Goal: Transaction & Acquisition: Purchase product/service

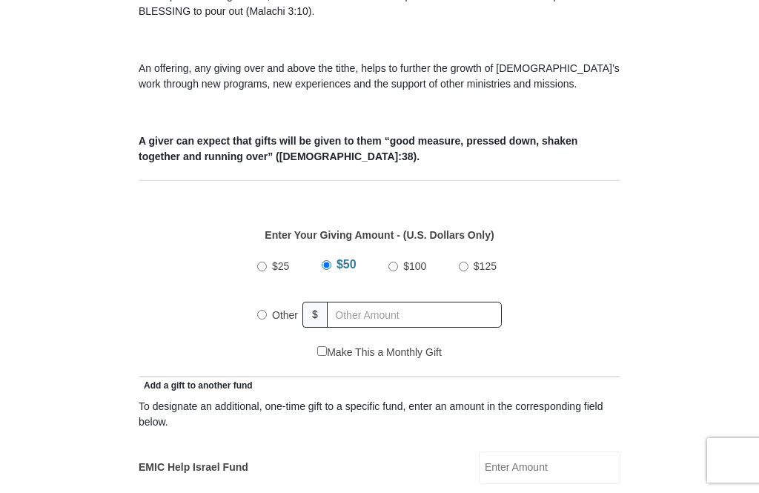
click at [267, 317] on input "Other" at bounding box center [262, 315] width 10 height 10
radio input "true"
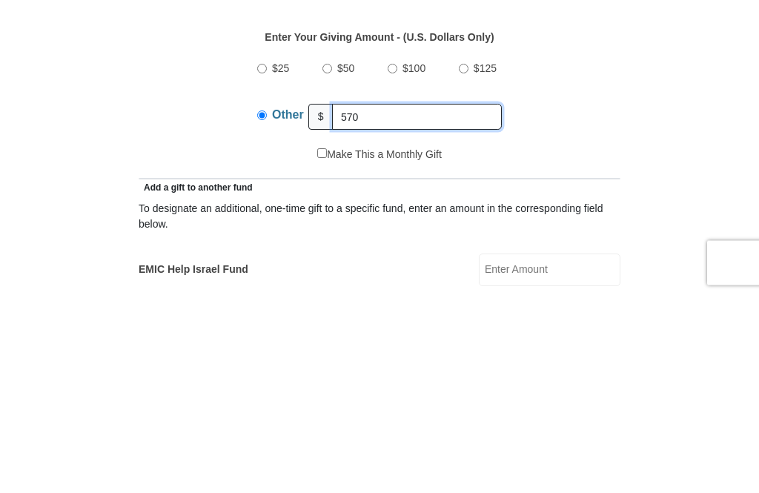
type input "570"
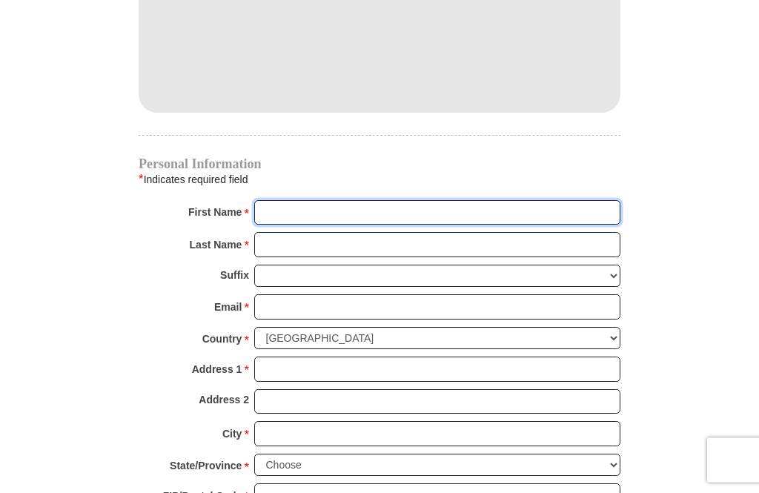
click at [527, 220] on input "First Name *" at bounding box center [437, 213] width 366 height 25
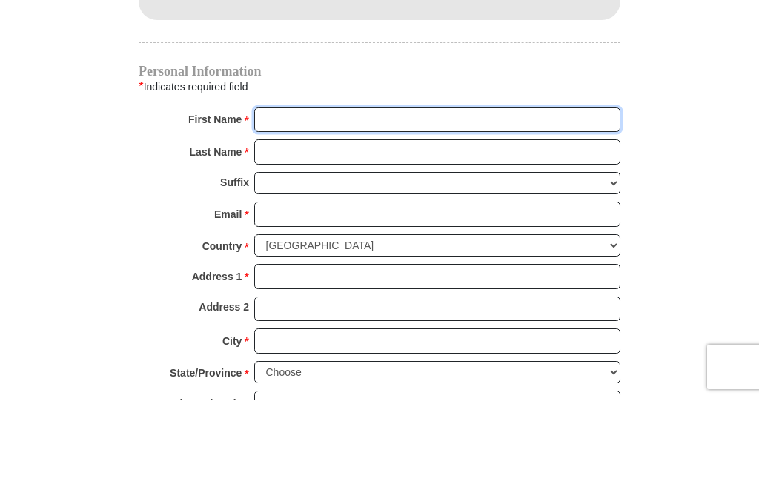
type input "Mercedes"
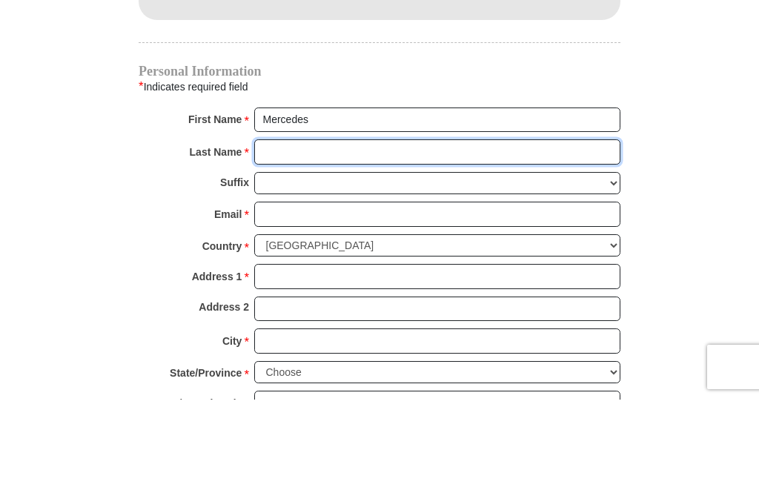
type input "Guilty"
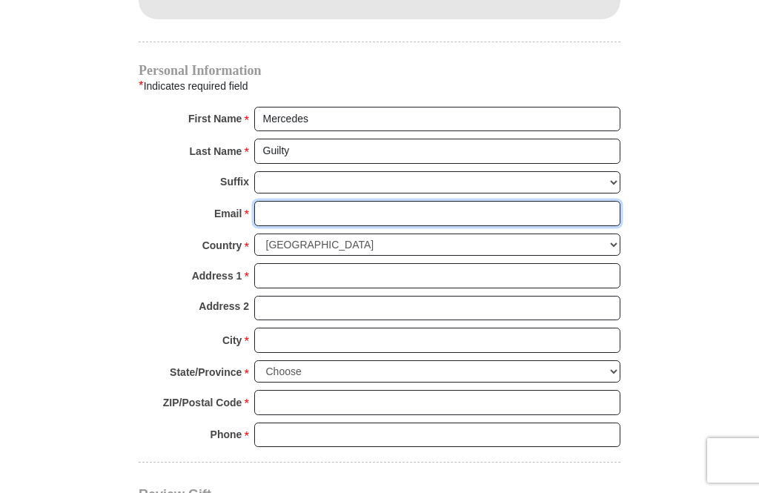
click at [408, 211] on input "Email *" at bounding box center [437, 213] width 366 height 25
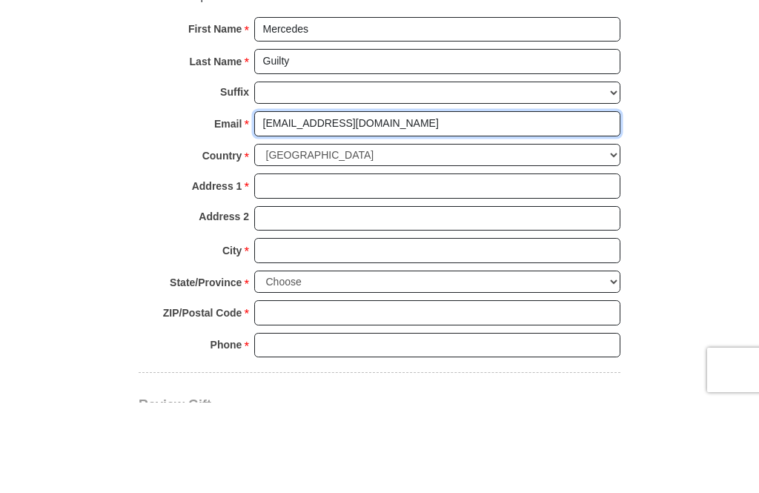
type input "[EMAIL_ADDRESS][DOMAIN_NAME]"
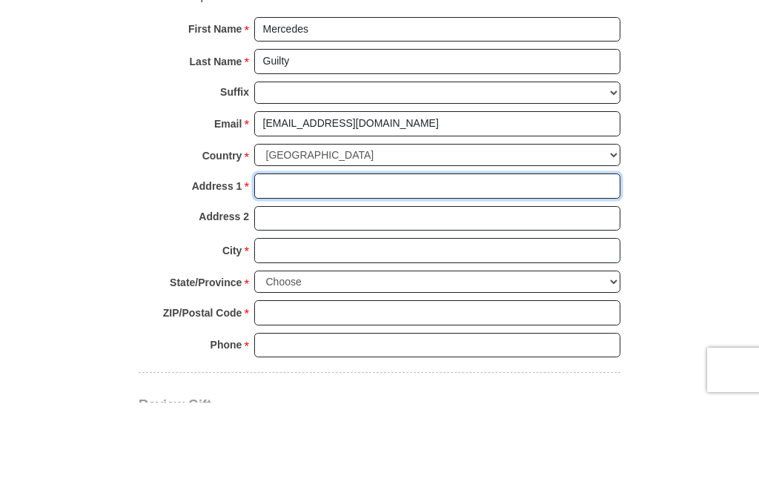
click at [414, 264] on input "Address 1 *" at bounding box center [437, 276] width 366 height 25
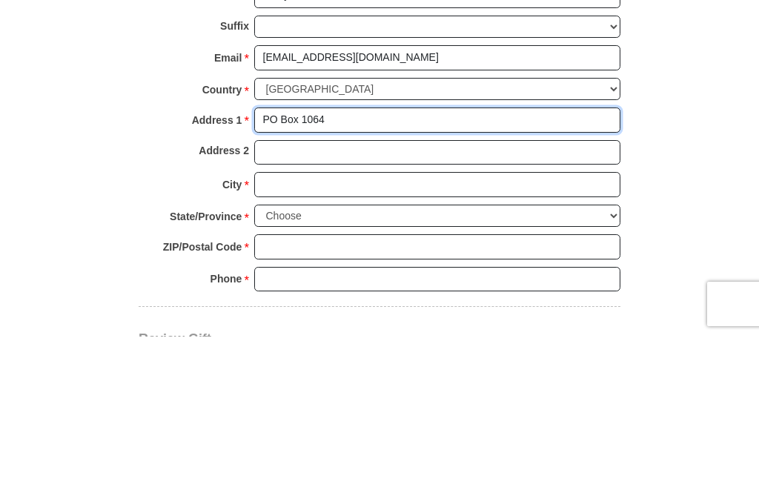
type input "PO Box 1064"
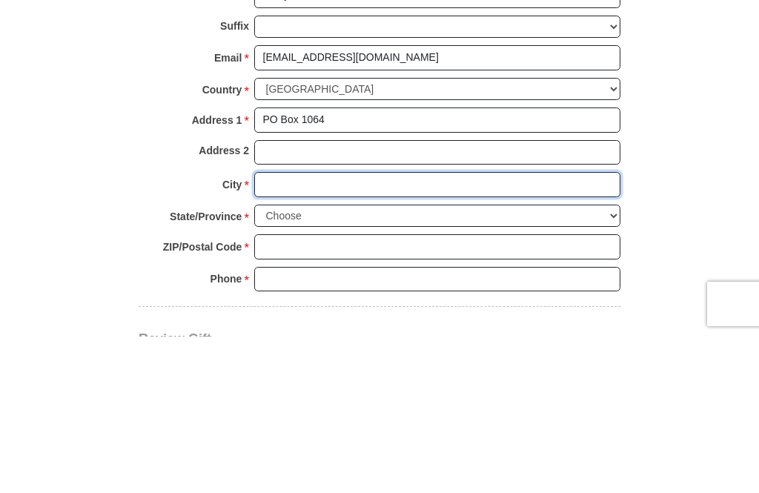
click at [440, 328] on input "City *" at bounding box center [437, 340] width 366 height 25
type input "Prosper"
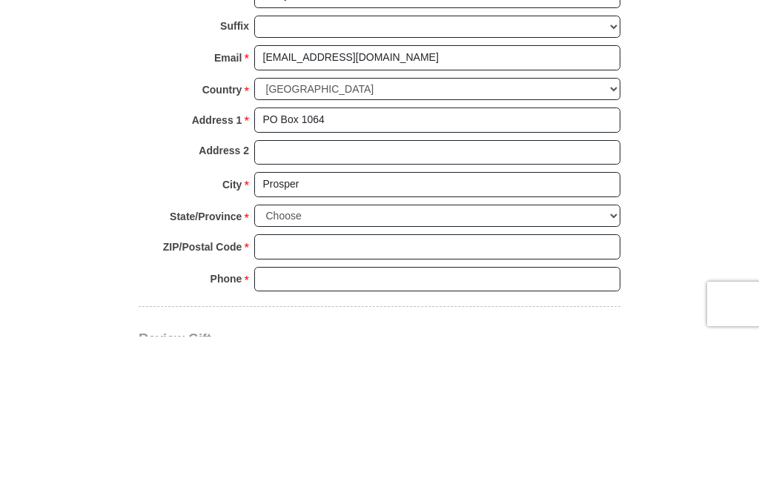
click at [374, 361] on select "Choose [US_STATE] [US_STATE] [US_STATE] [US_STATE] [US_STATE] Armed Forces Amer…" at bounding box center [437, 372] width 366 height 23
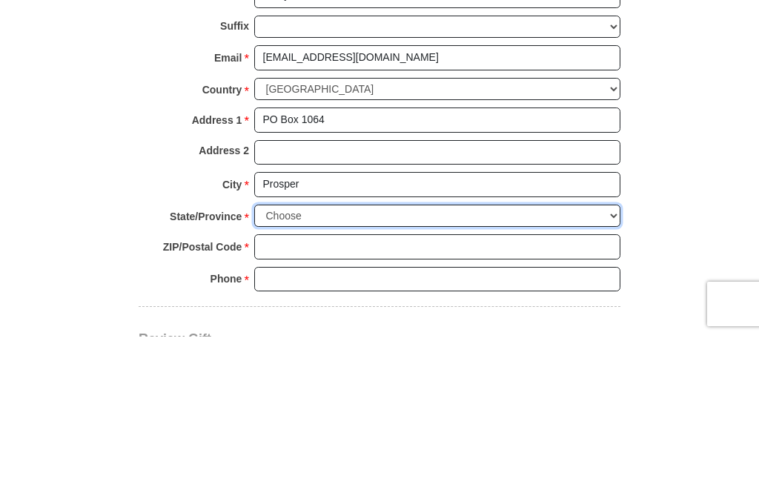
scroll to position [1677, 0]
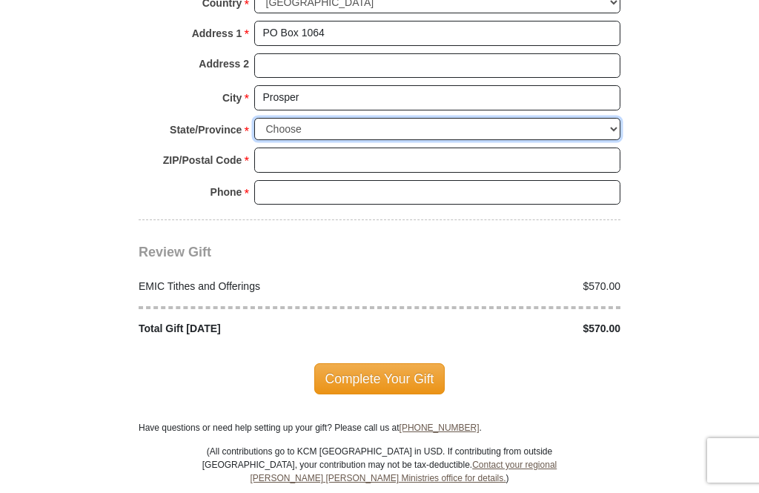
select select "[GEOGRAPHIC_DATA]"
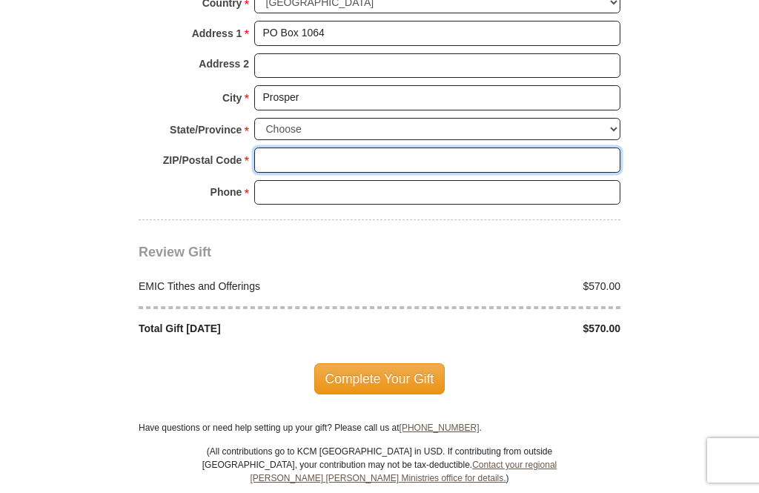
click at [379, 148] on input "ZIP/Postal Code *" at bounding box center [437, 160] width 366 height 25
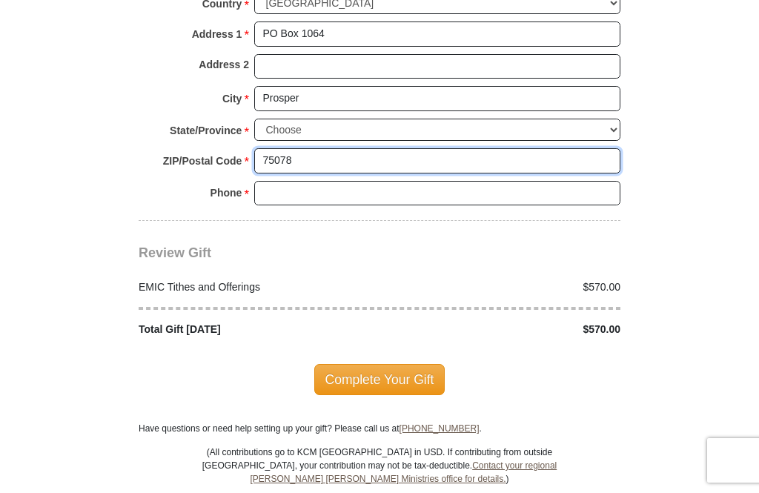
type input "75078"
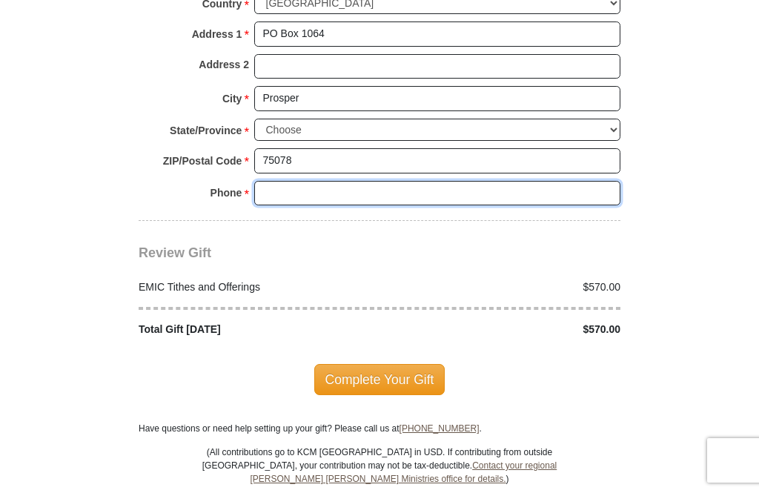
click at [377, 184] on input "Phone * *" at bounding box center [437, 193] width 366 height 25
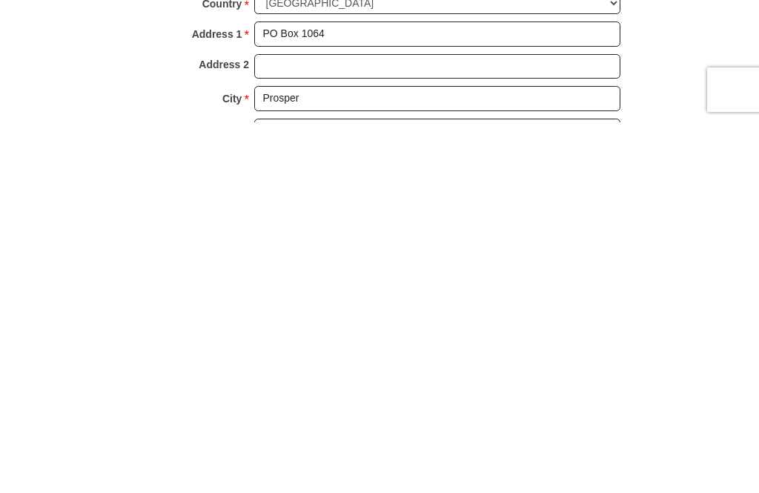
scroll to position [1305, 0]
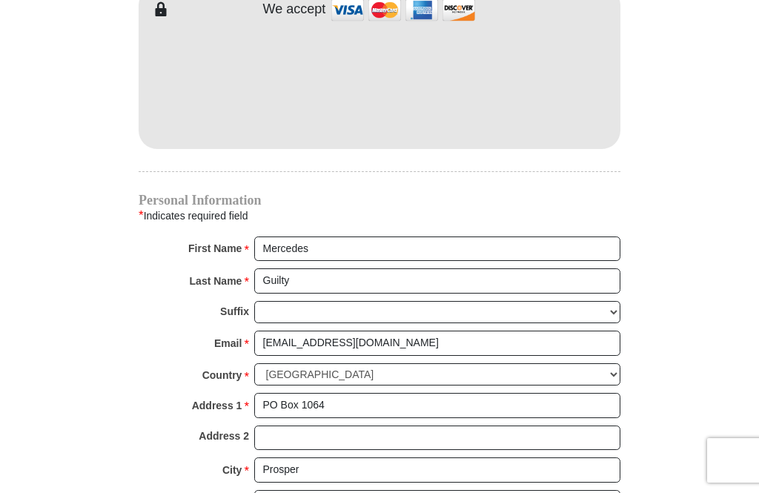
type input "2145789995"
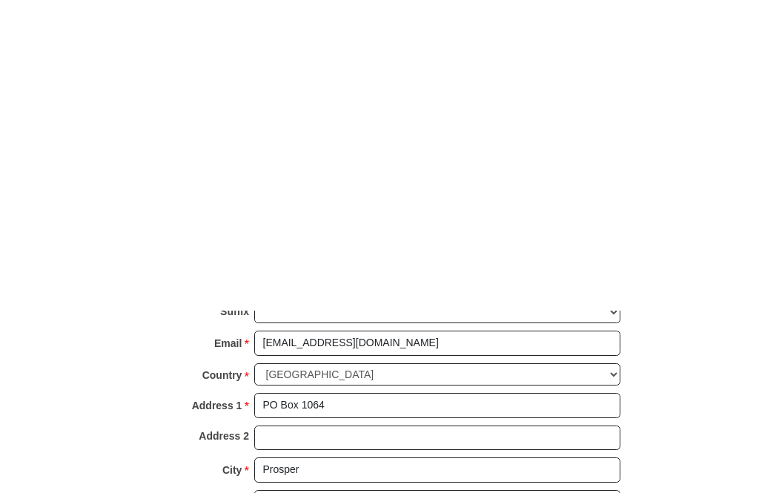
scroll to position [1617, 0]
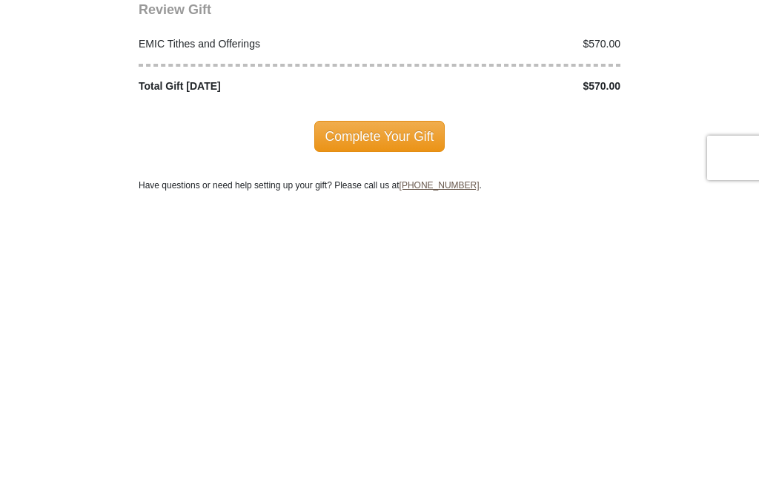
click at [405, 423] on span "Complete Your Gift" at bounding box center [379, 438] width 131 height 31
